Goal: Task Accomplishment & Management: Manage account settings

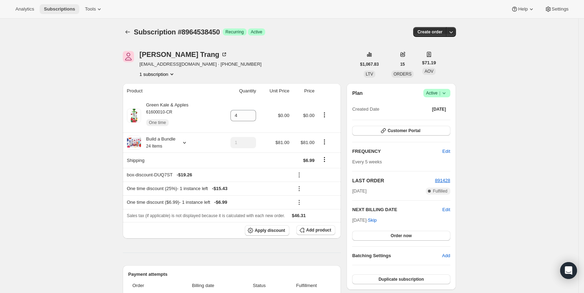
scroll to position [215, 0]
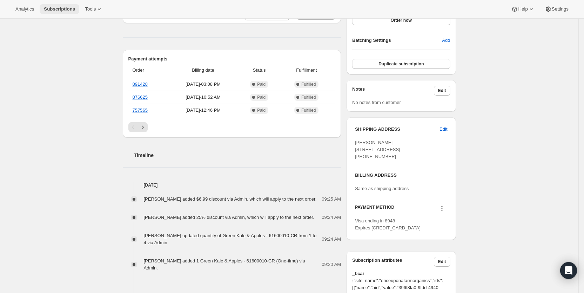
click at [68, 7] on span "Subscriptions" at bounding box center [59, 9] width 31 height 6
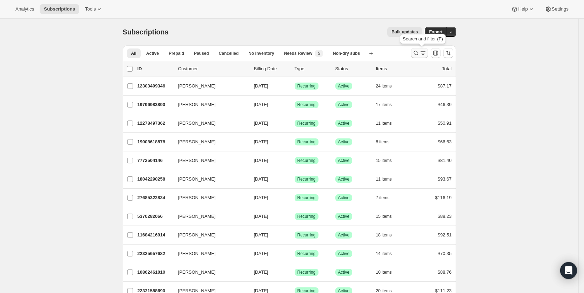
click at [425, 54] on icon "Search and filter results" at bounding box center [423, 52] width 7 height 7
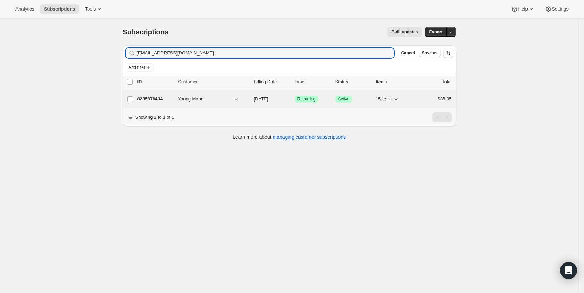
type input "[EMAIL_ADDRESS][DOMAIN_NAME]"
click at [264, 98] on span "[DATE]" at bounding box center [261, 98] width 14 height 5
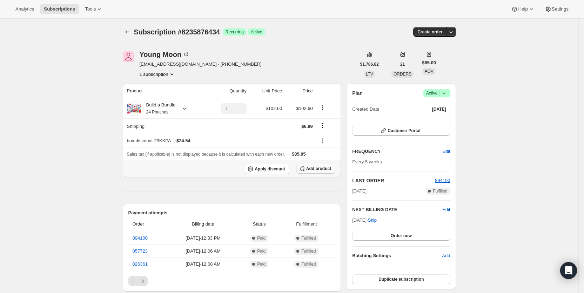
click at [314, 166] on span "Add product" at bounding box center [318, 169] width 25 height 6
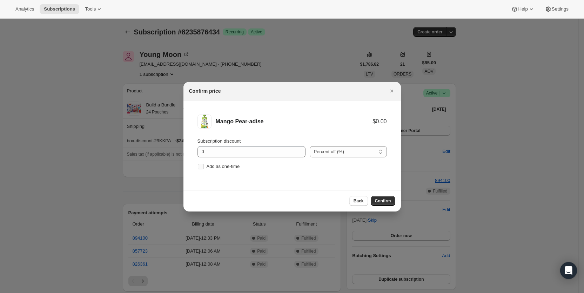
click at [201, 168] on input "Add as one-time" at bounding box center [201, 166] width 6 height 6
checkbox input "true"
click at [384, 200] on span "Confirm" at bounding box center [383, 201] width 16 height 6
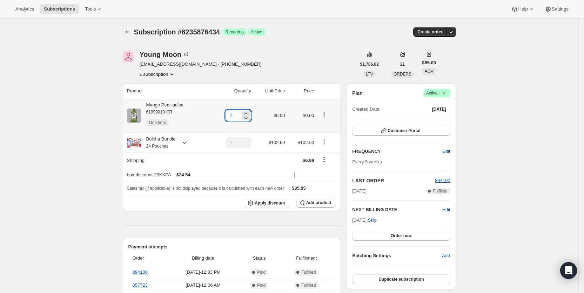
drag, startPoint x: 230, startPoint y: 116, endPoint x: 239, endPoint y: 116, distance: 8.1
click at [239, 116] on input "1" at bounding box center [233, 115] width 15 height 11
type input "3"
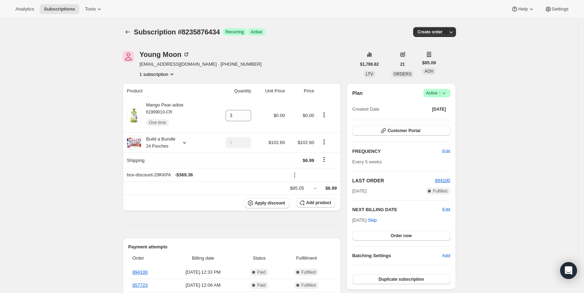
drag, startPoint x: 331, startPoint y: 33, endPoint x: 337, endPoint y: 1, distance: 32.9
click at [331, 32] on div "Subscription #8235876434 Success Recurring Success Active" at bounding box center [234, 32] width 201 height 10
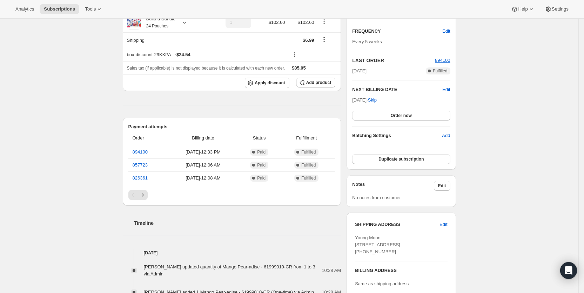
scroll to position [138, 0]
